Goal: Information Seeking & Learning: Learn about a topic

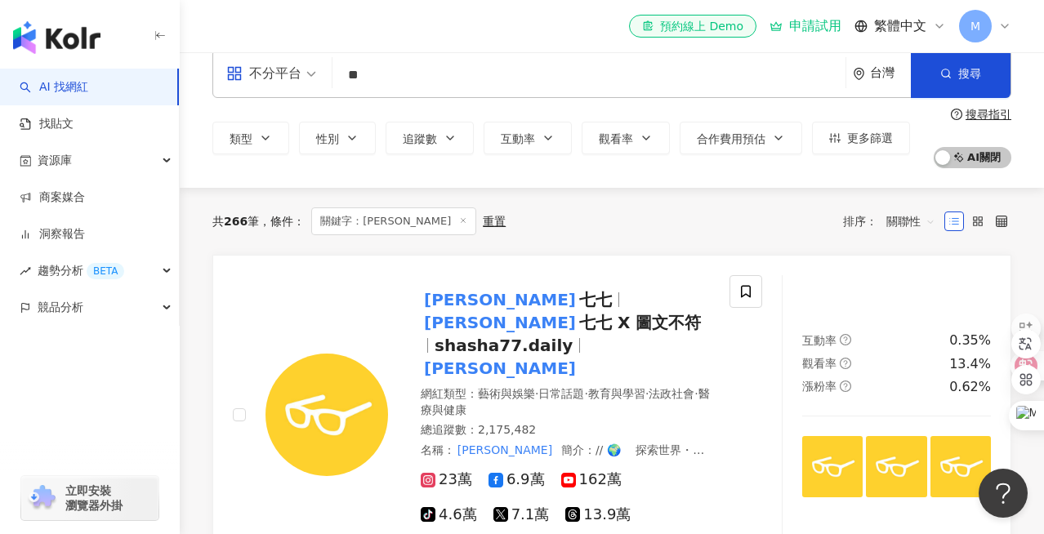
scroll to position [25, 0]
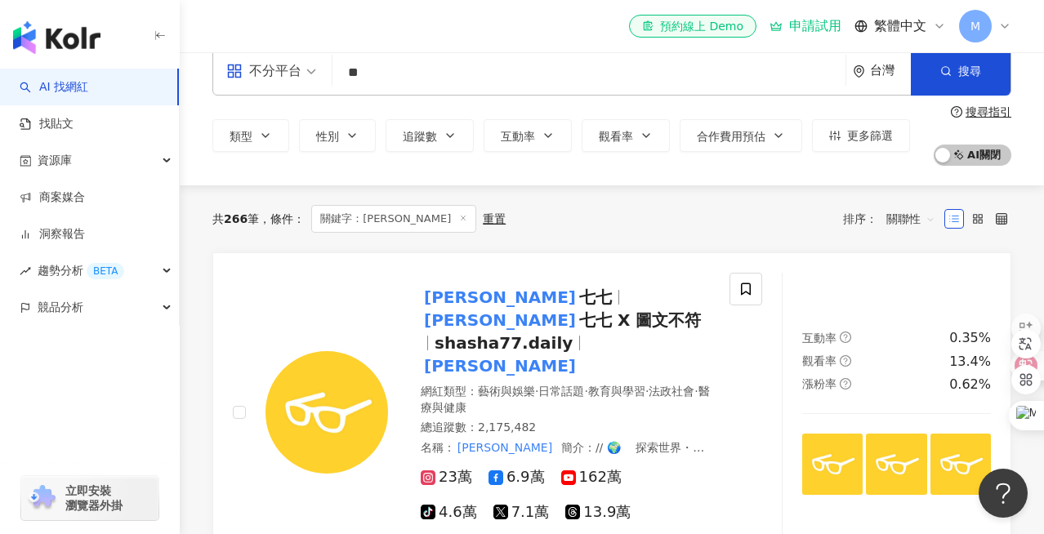
drag, startPoint x: 514, startPoint y: 98, endPoint x: 493, endPoint y: 69, distance: 35.6
click at [493, 69] on div "不分平台 ** 台灣 搜尋 類型 性別 追蹤數 互動率 觀看率 合作費用預估 更多篩選 搜尋指引 AI 開啟 AI 關閉" at bounding box center [612, 106] width 864 height 119
click at [493, 69] on input "**" at bounding box center [589, 72] width 500 height 31
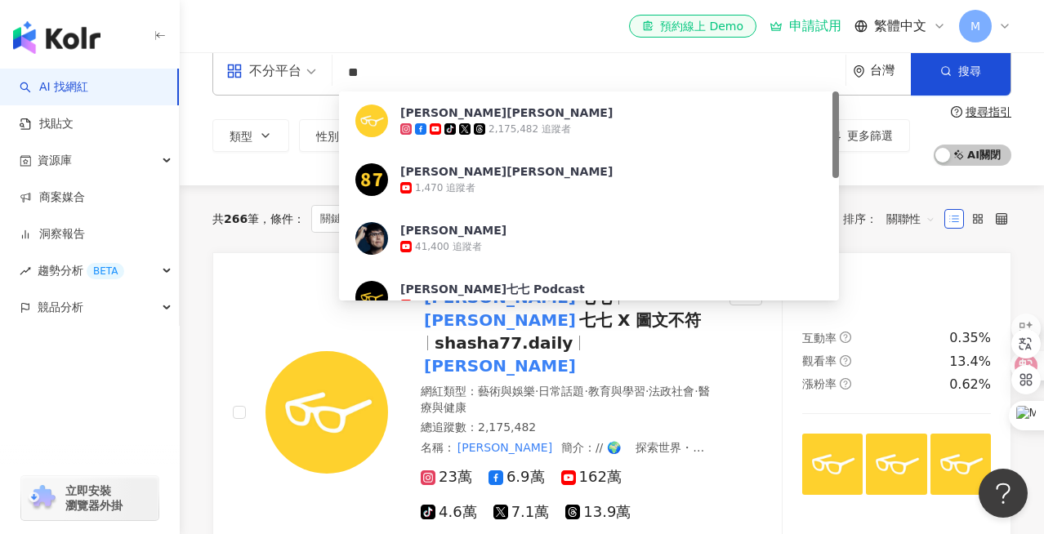
type input "*"
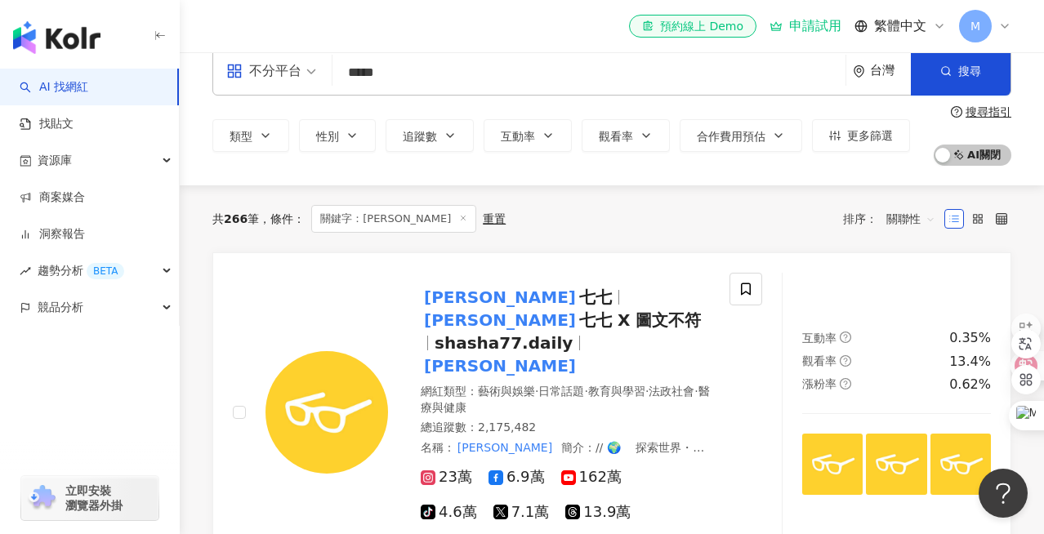
type input "****"
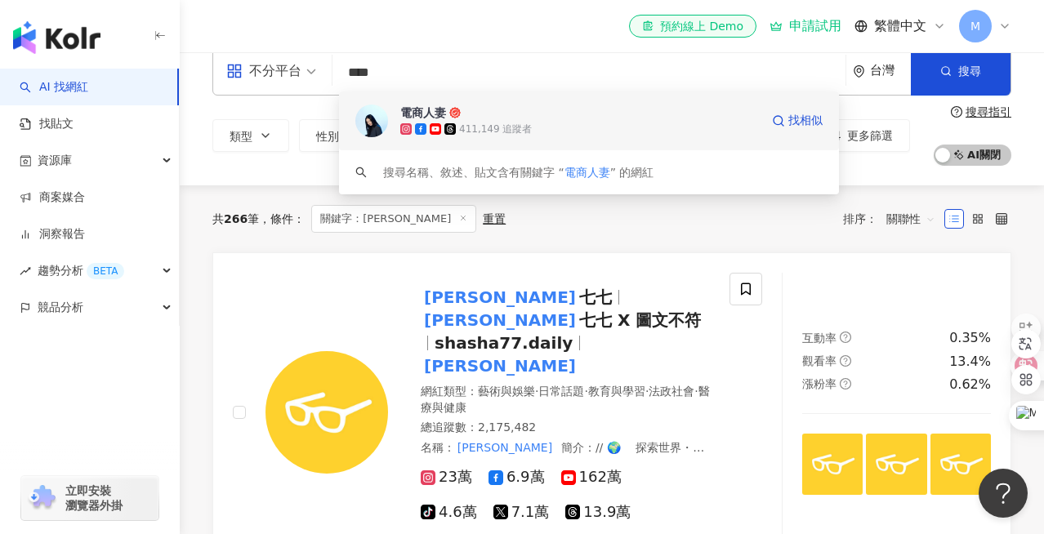
click at [481, 127] on div "411,149 追蹤者" at bounding box center [495, 129] width 73 height 14
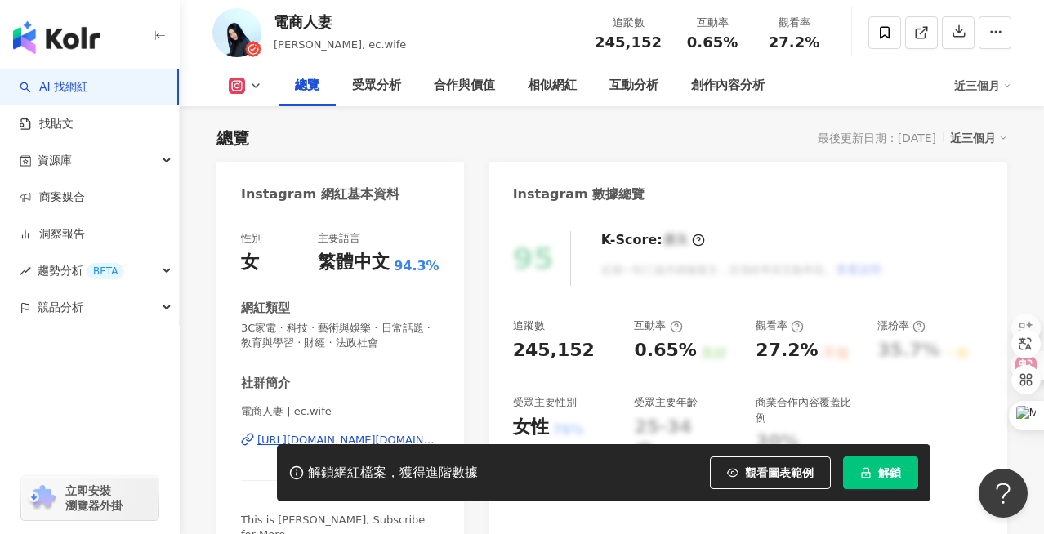
scroll to position [105, 0]
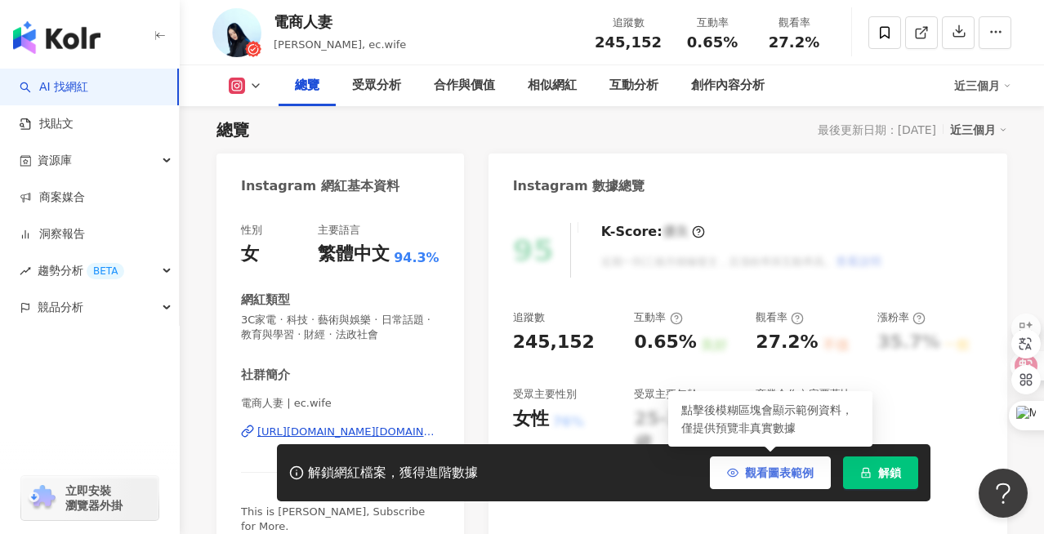
click at [764, 468] on span "觀看圖表範例" at bounding box center [779, 472] width 69 height 13
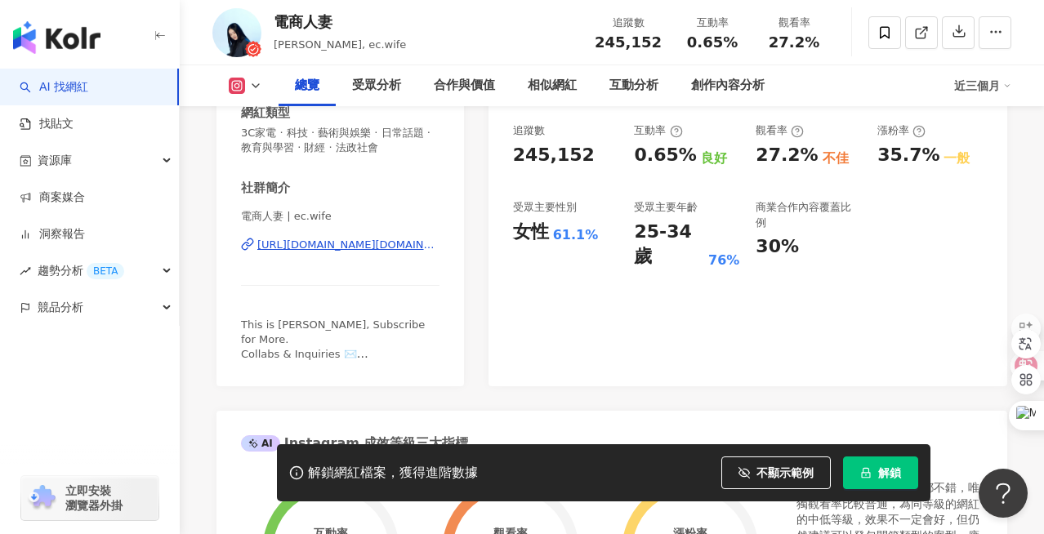
scroll to position [307, 0]
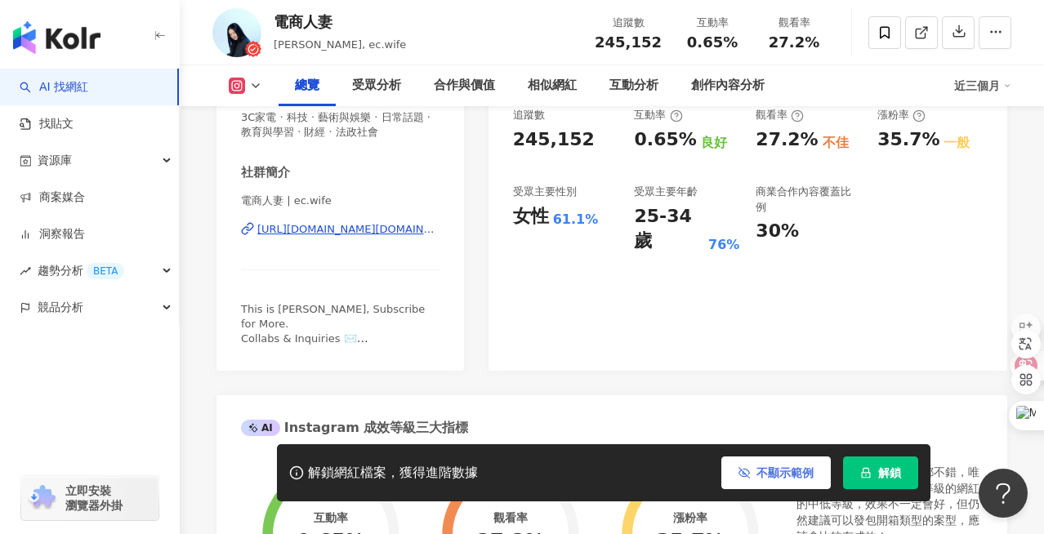
click at [769, 475] on span "不顯示範例" at bounding box center [784, 472] width 57 height 13
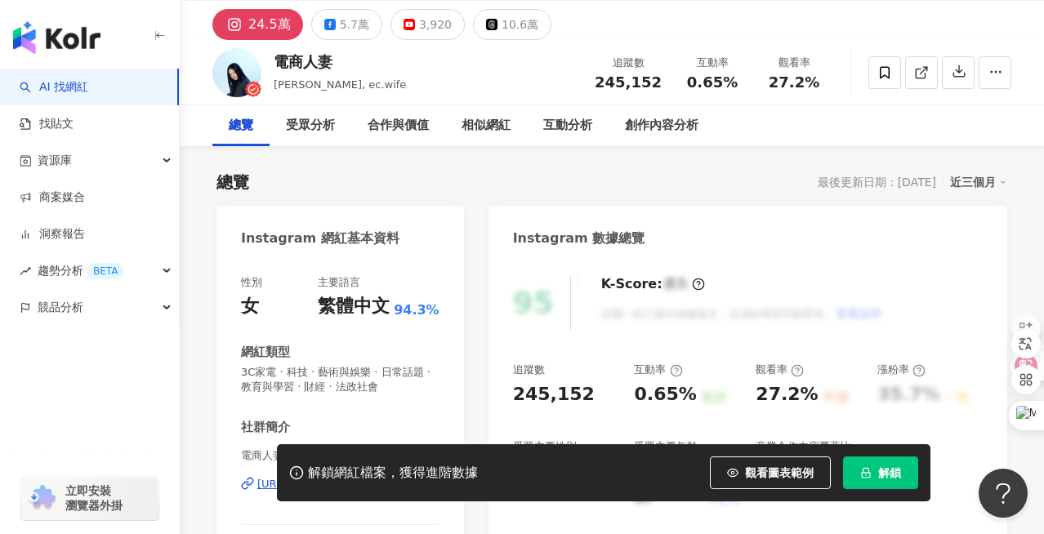
scroll to position [51, 0]
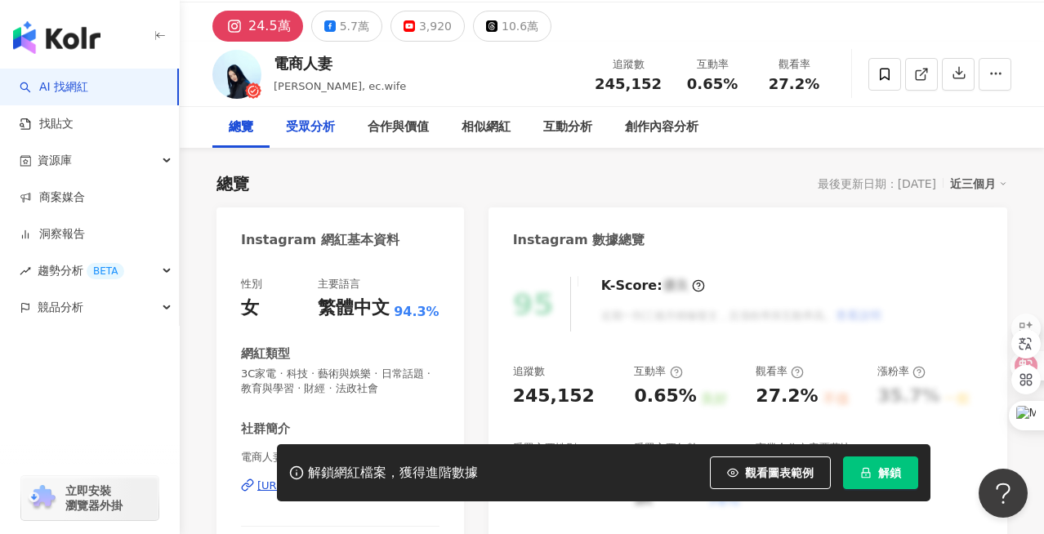
click at [321, 135] on div "受眾分析" at bounding box center [310, 128] width 49 height 20
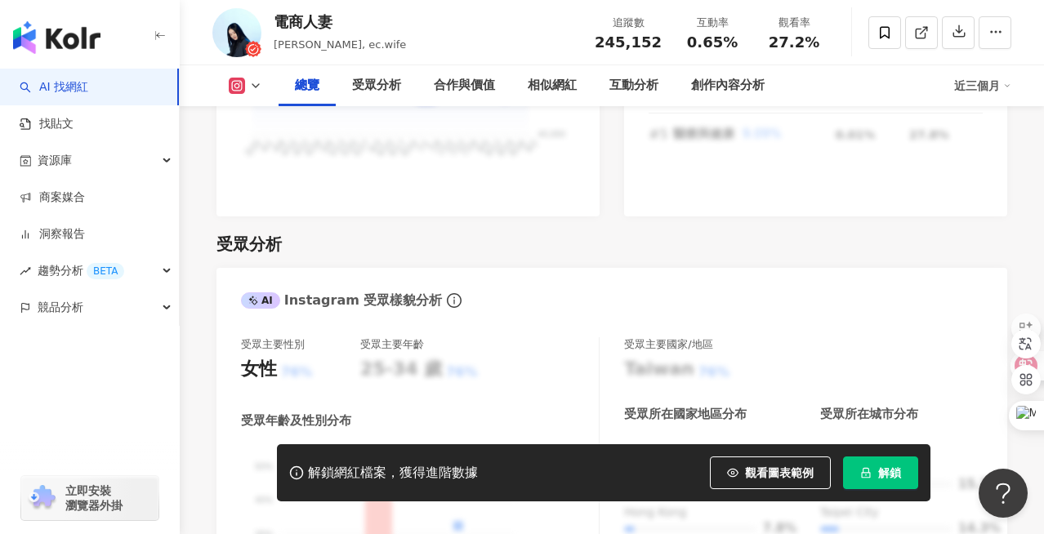
scroll to position [1299, 0]
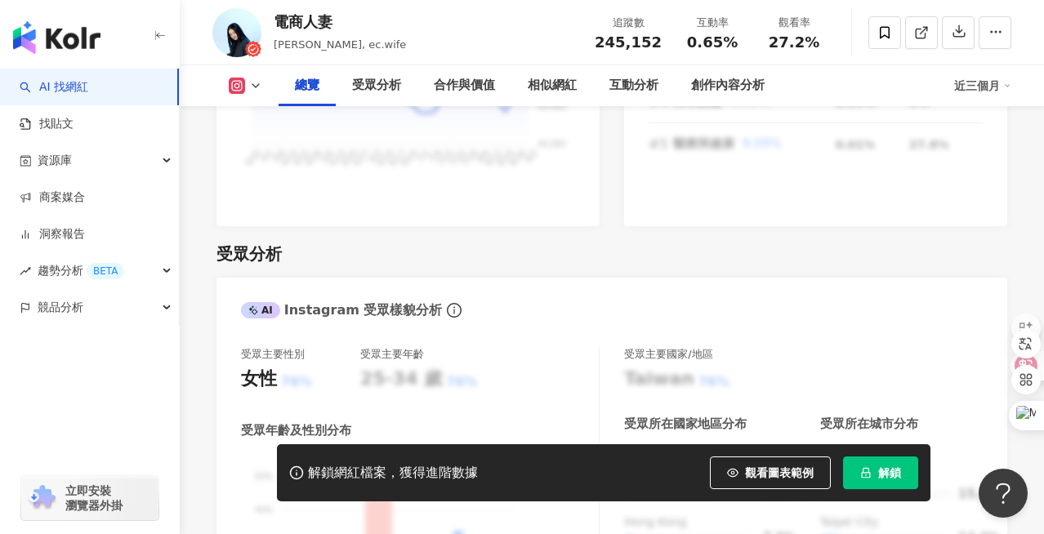
click at [250, 99] on div "總覽 受眾分析 合作與價值 相似網紅 互動分析 創作內容分析 近三個月" at bounding box center [611, 85] width 799 height 41
click at [248, 87] on button at bounding box center [245, 86] width 66 height 16
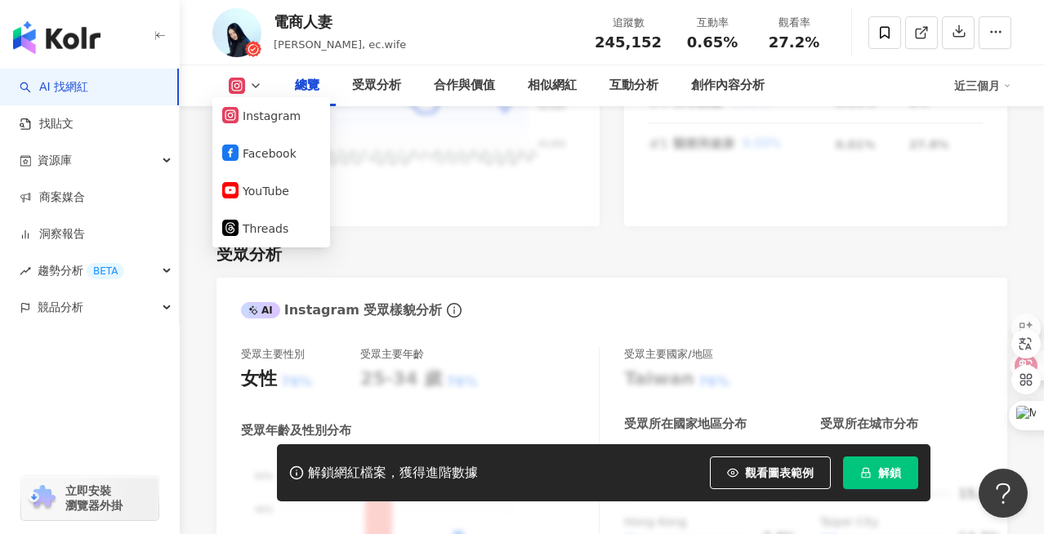
click at [248, 87] on button at bounding box center [245, 86] width 66 height 16
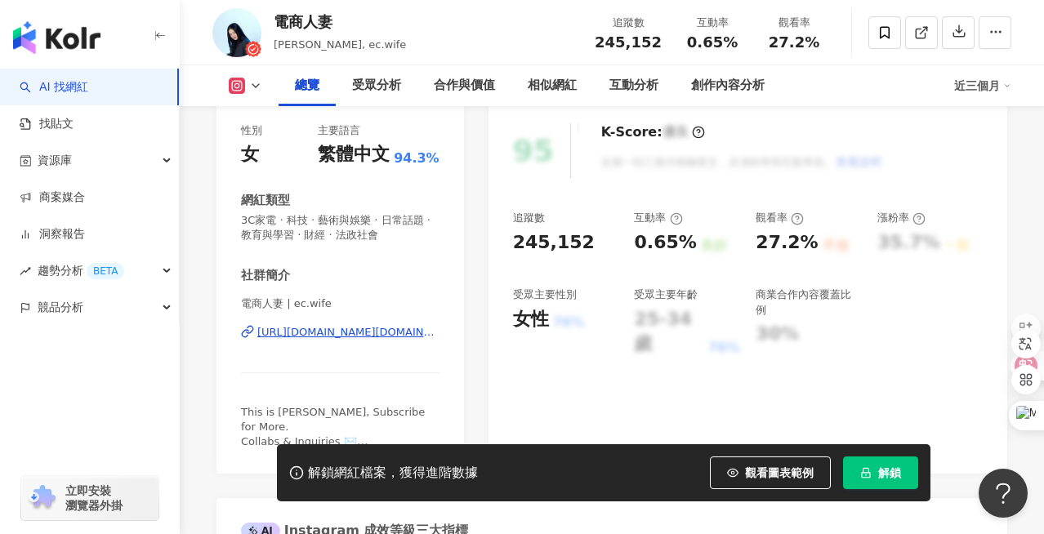
scroll to position [185, 0]
